Goal: Task Accomplishment & Management: Manage account settings

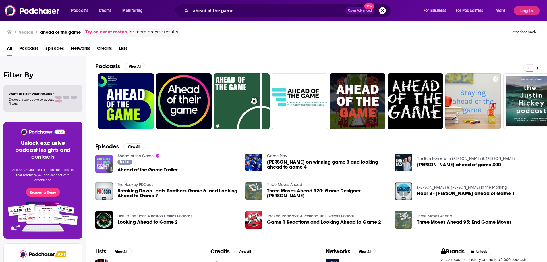
click at [104, 166] on img "Ahead of the Game Trailer" at bounding box center [104, 164] width 18 height 18
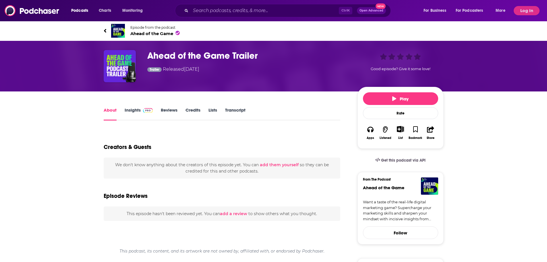
click at [141, 109] on link "Insights" at bounding box center [139, 113] width 28 height 13
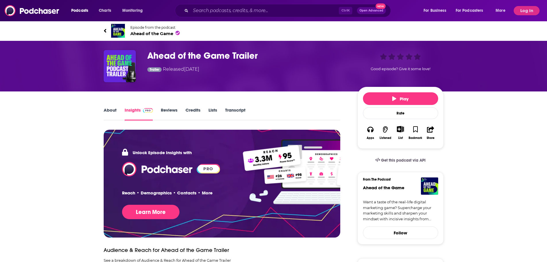
click at [526, 16] on div "Podcasts Charts Monitoring Ctrl K Open Advanced New For Business For Podcasters…" at bounding box center [273, 10] width 547 height 21
click at [526, 13] on button "Log In" at bounding box center [527, 10] width 26 height 9
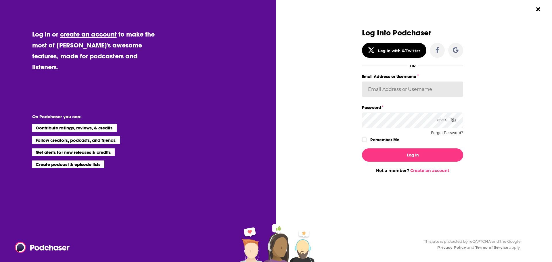
click at [377, 93] on input "Email Address or Username" at bounding box center [412, 89] width 101 height 16
click at [416, 82] on input "Email Address or Username" at bounding box center [412, 89] width 101 height 16
paste input "headlandconsultancy"
type input "headlandconsultancy"
click at [391, 140] on label "Remember Me" at bounding box center [384, 139] width 29 height 7
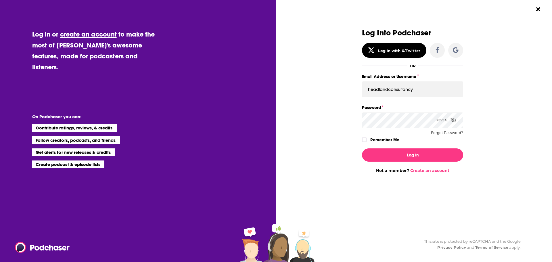
click at [366, 142] on input "rememberMe" at bounding box center [363, 142] width 3 height 0
click at [391, 150] on button "Log In" at bounding box center [412, 154] width 101 height 13
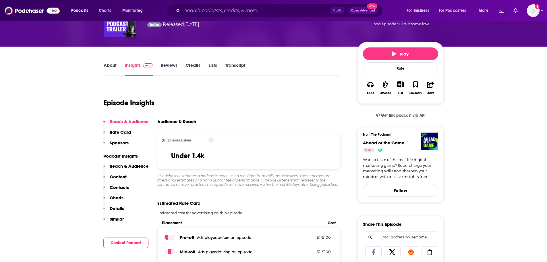
scroll to position [57, 0]
